Goal: Information Seeking & Learning: Learn about a topic

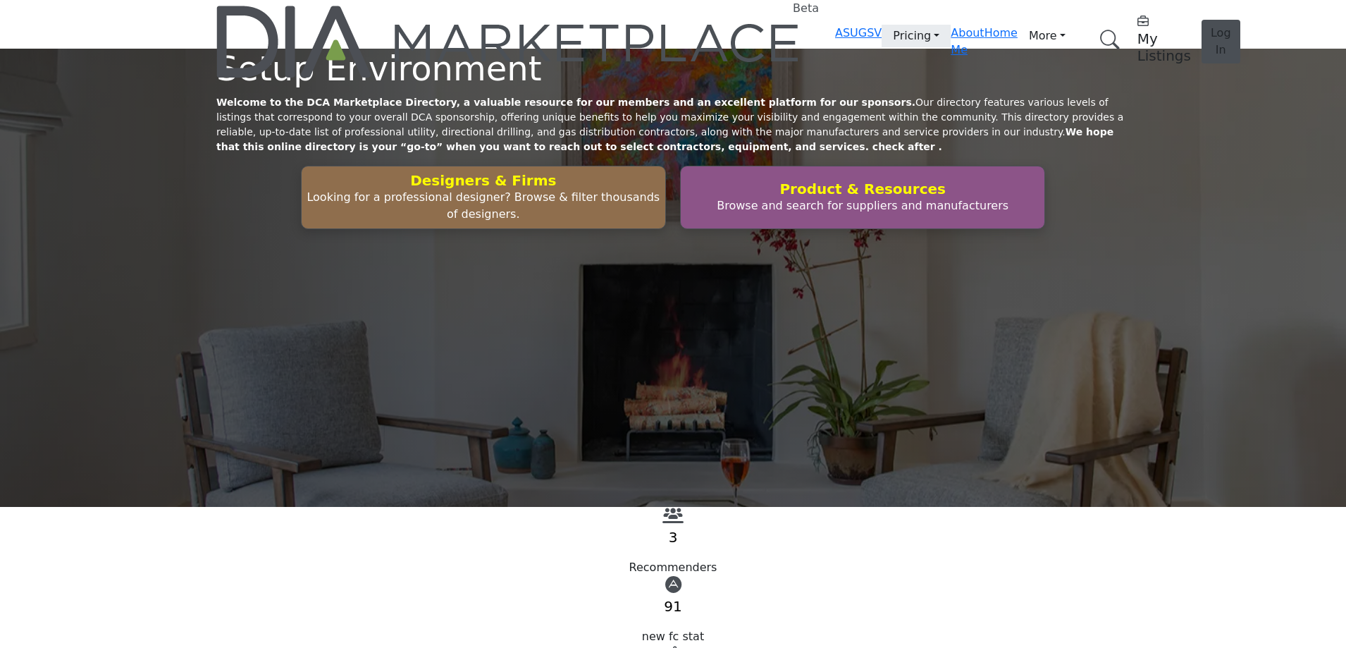
click at [882, 25] on link "Pricing" at bounding box center [916, 36] width 69 height 23
click at [0, 0] on link "Price 2" at bounding box center [0, 0] width 0 height 0
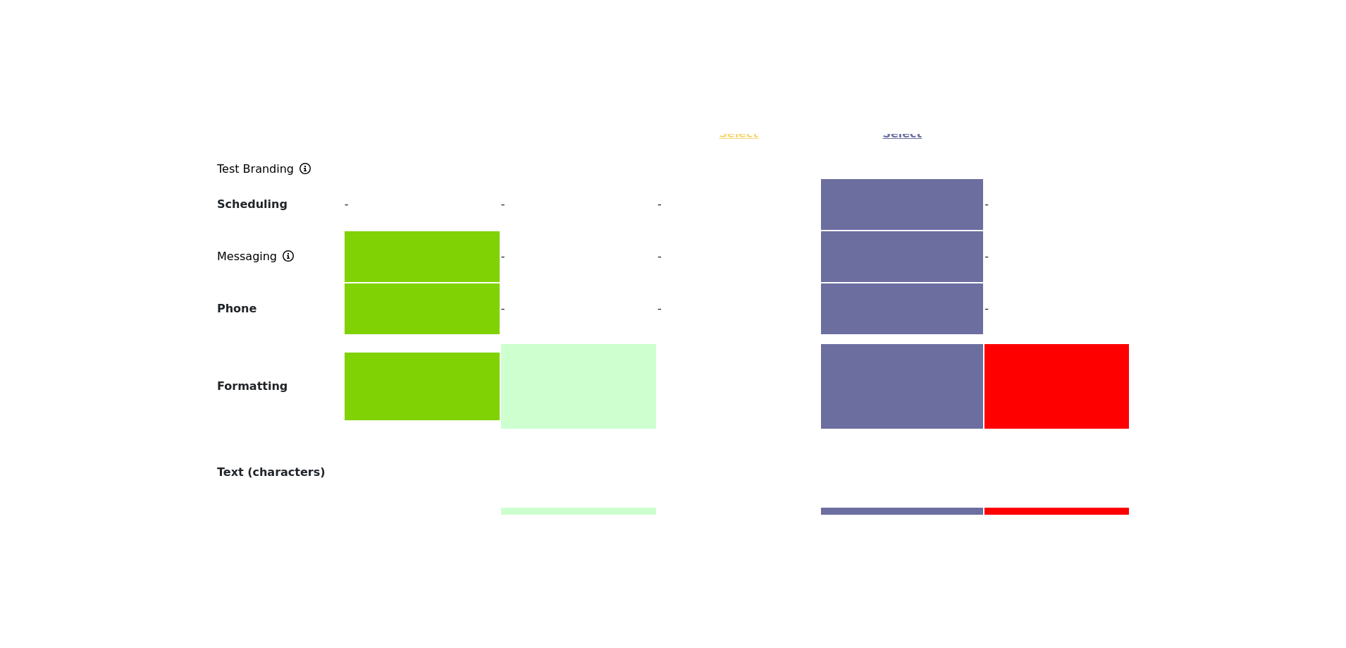
scroll to position [1832, 0]
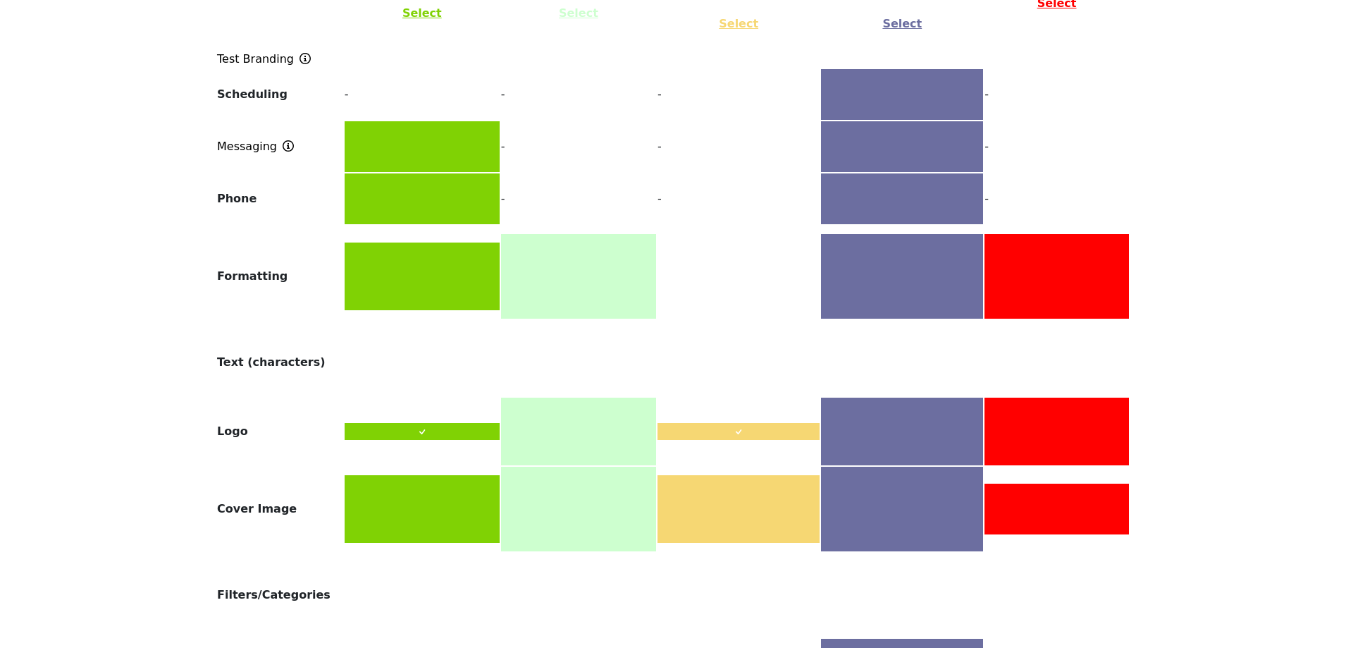
scroll to position [1903, 0]
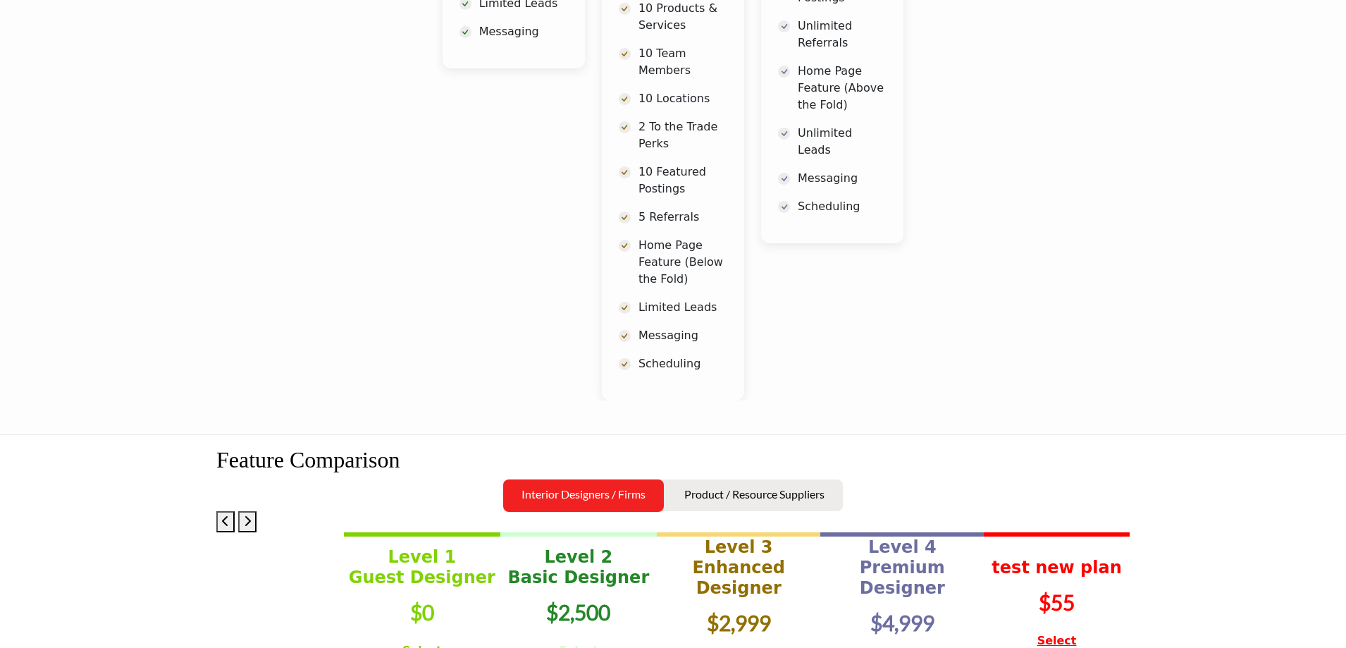
scroll to position [1789, 0]
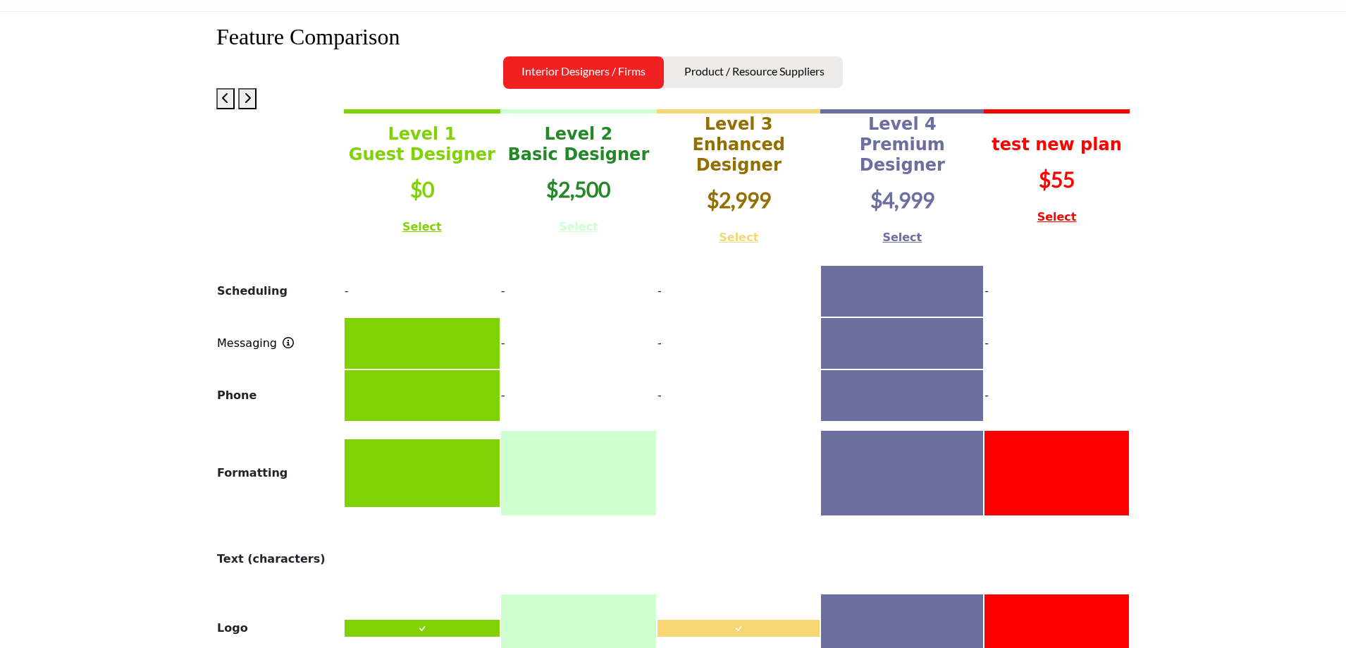
scroll to position [1691, 0]
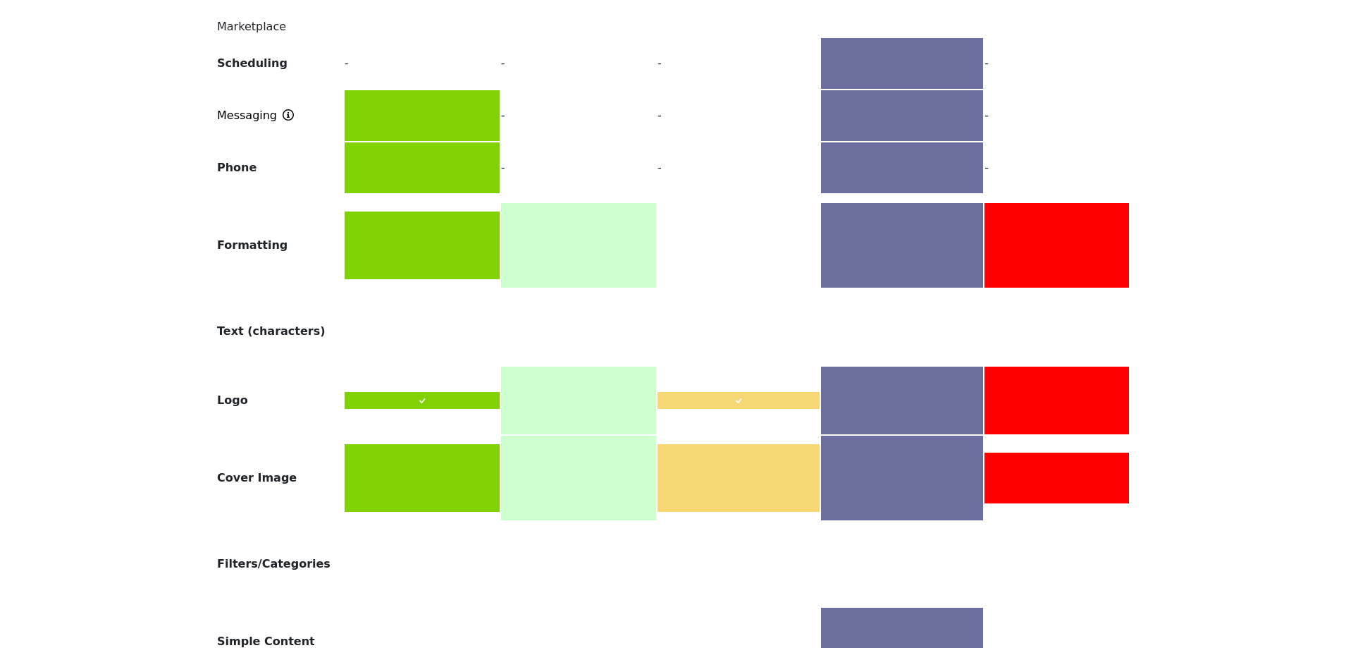
scroll to position [1841, 0]
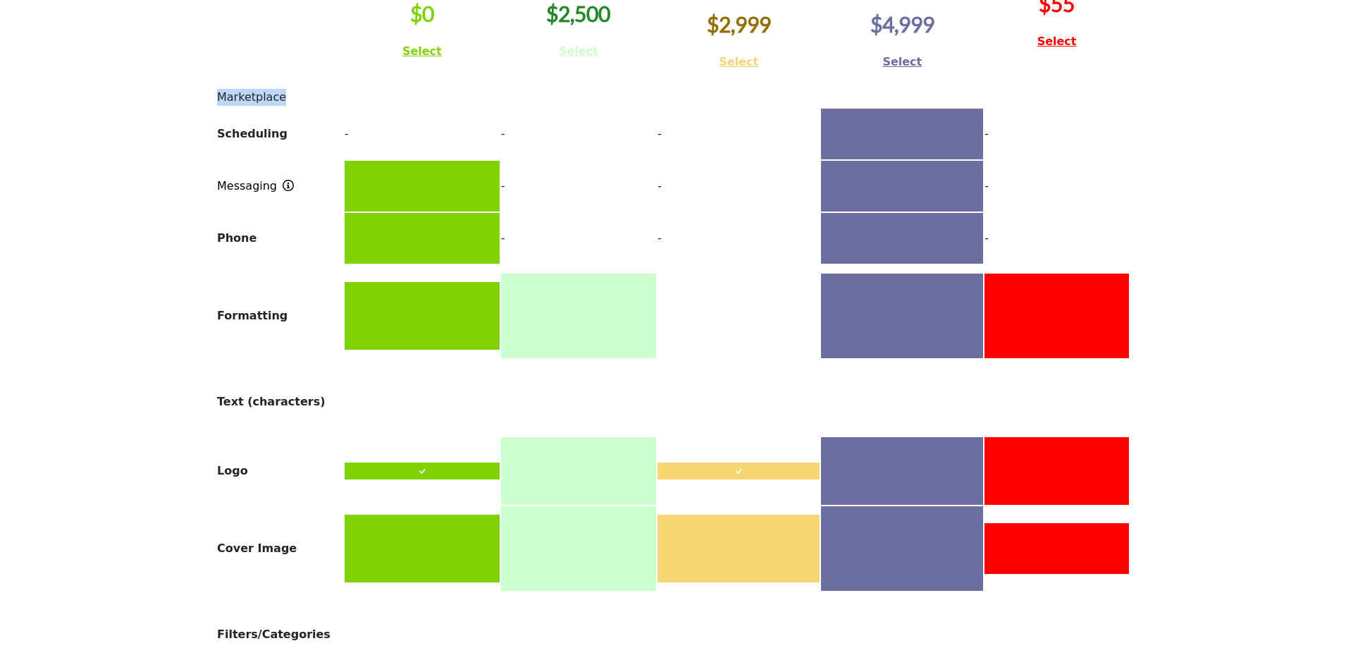
drag, startPoint x: 913, startPoint y: 256, endPoint x: 789, endPoint y: 256, distance: 124.7
click at [789, 106] on td "Marketplace" at bounding box center [672, 97] width 913 height 18
click at [851, 106] on td "Marketplace" at bounding box center [672, 97] width 913 height 18
